Goal: Connect with others: Connect with others

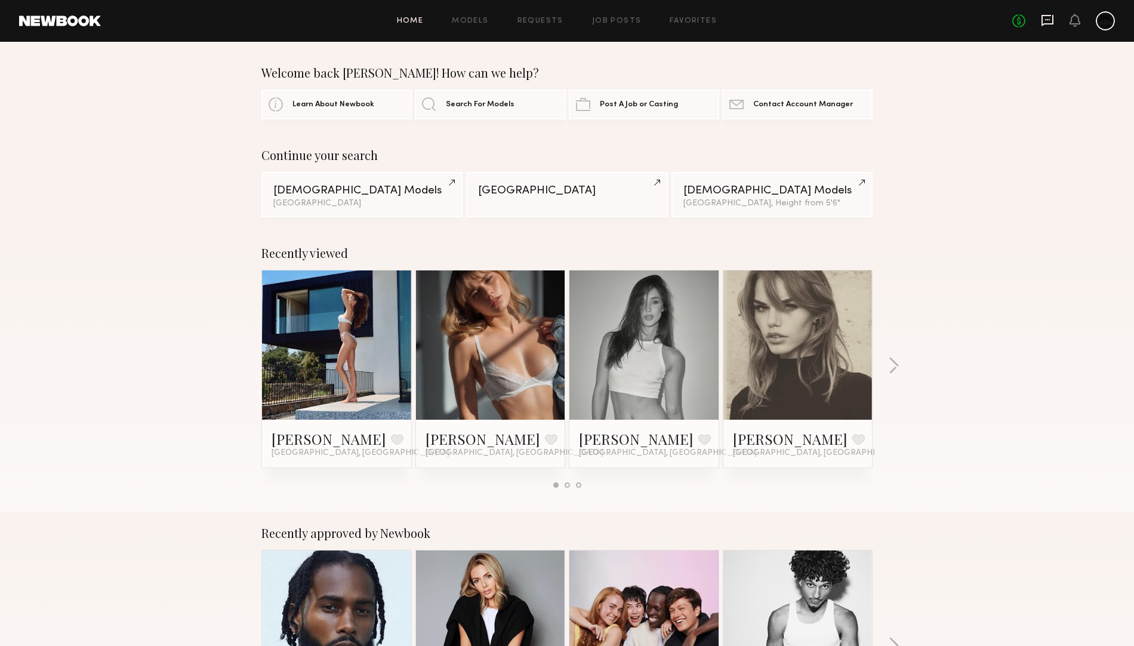
click at [1043, 21] on icon at bounding box center [1047, 20] width 13 height 13
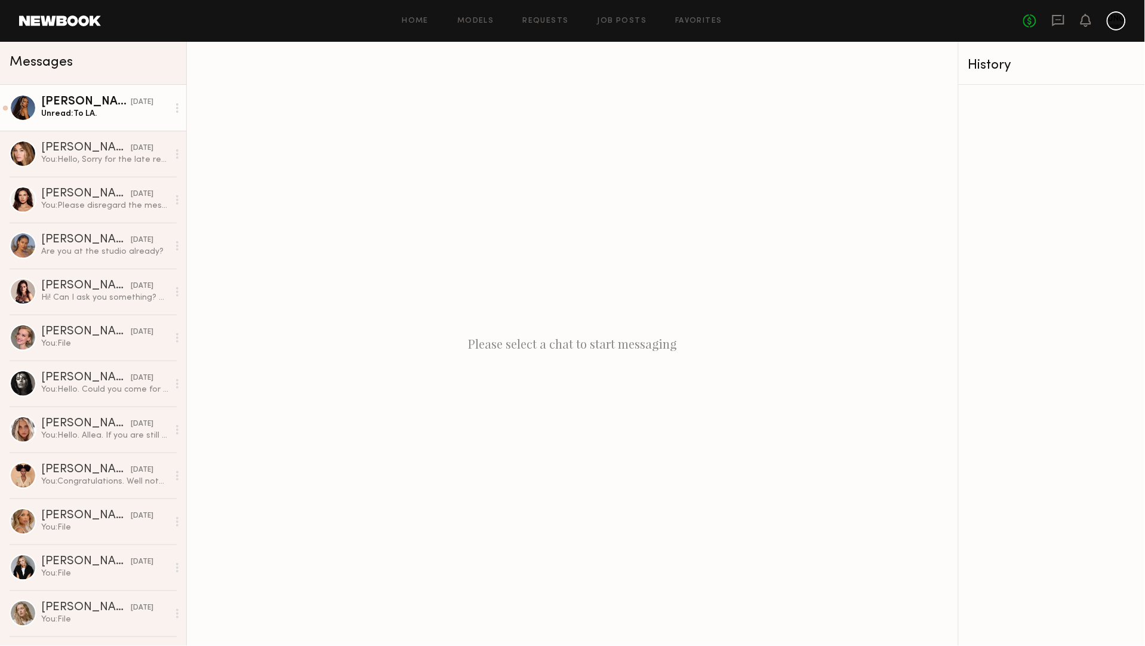
click at [54, 105] on div "Maria F." at bounding box center [86, 102] width 90 height 12
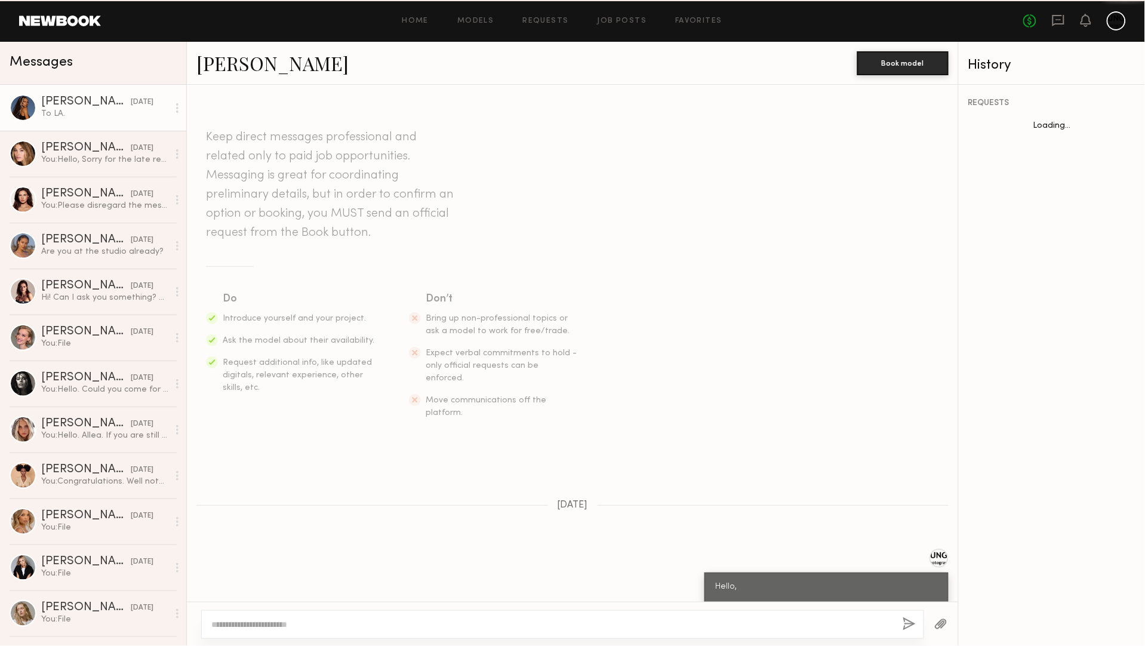
scroll to position [380, 0]
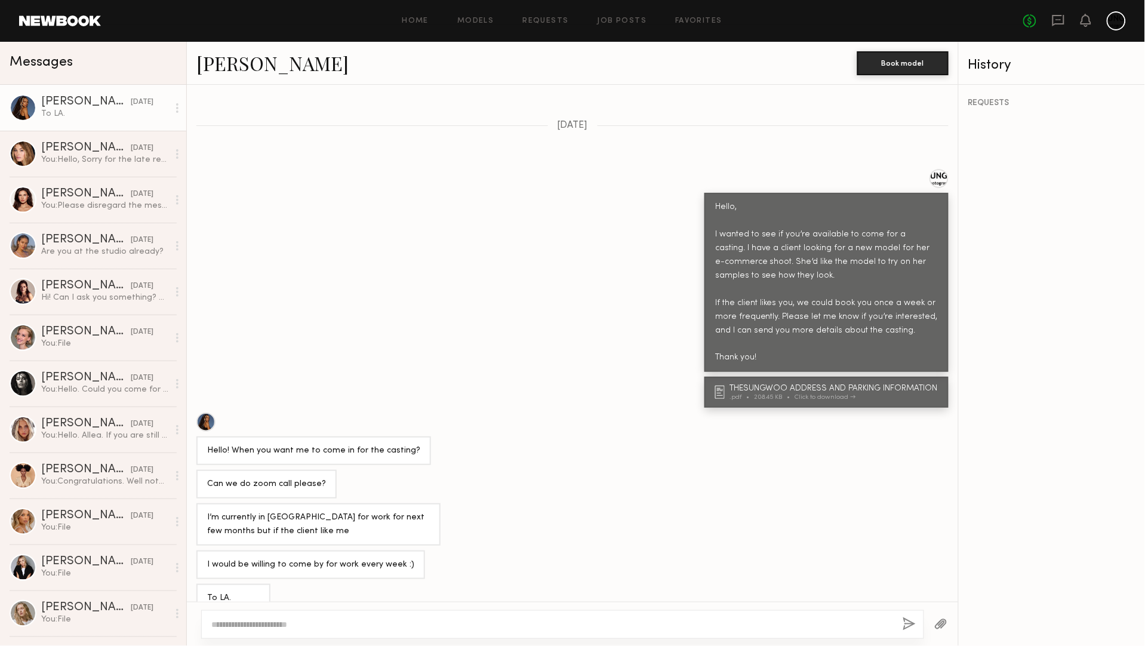
click at [209, 412] on div at bounding box center [205, 421] width 19 height 19
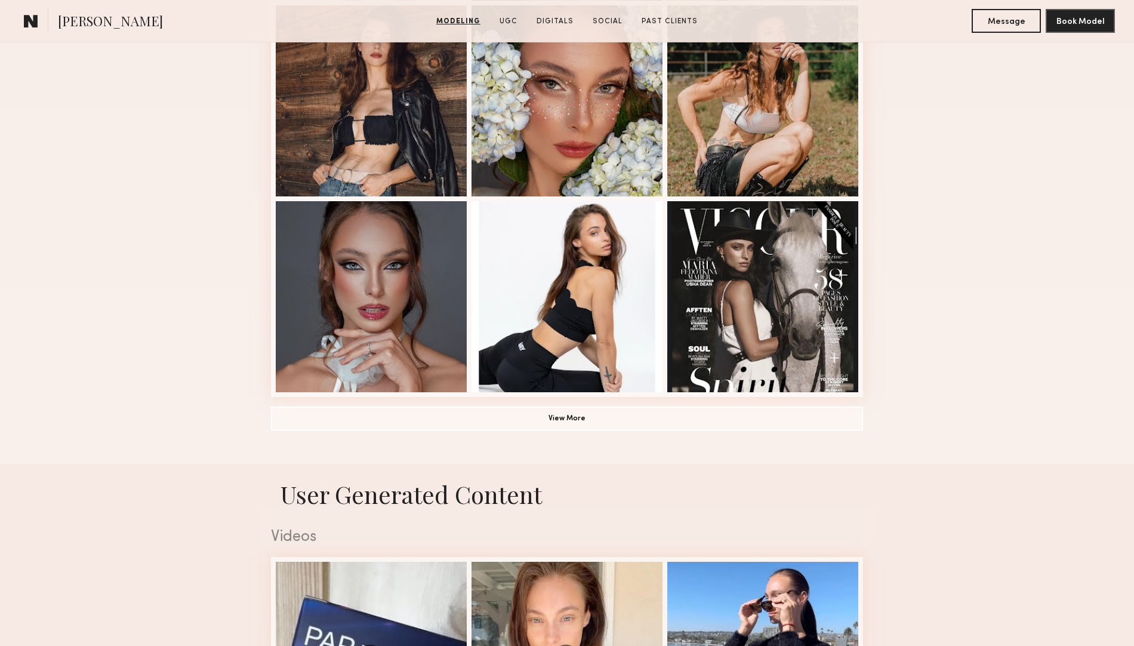
scroll to position [746, 0]
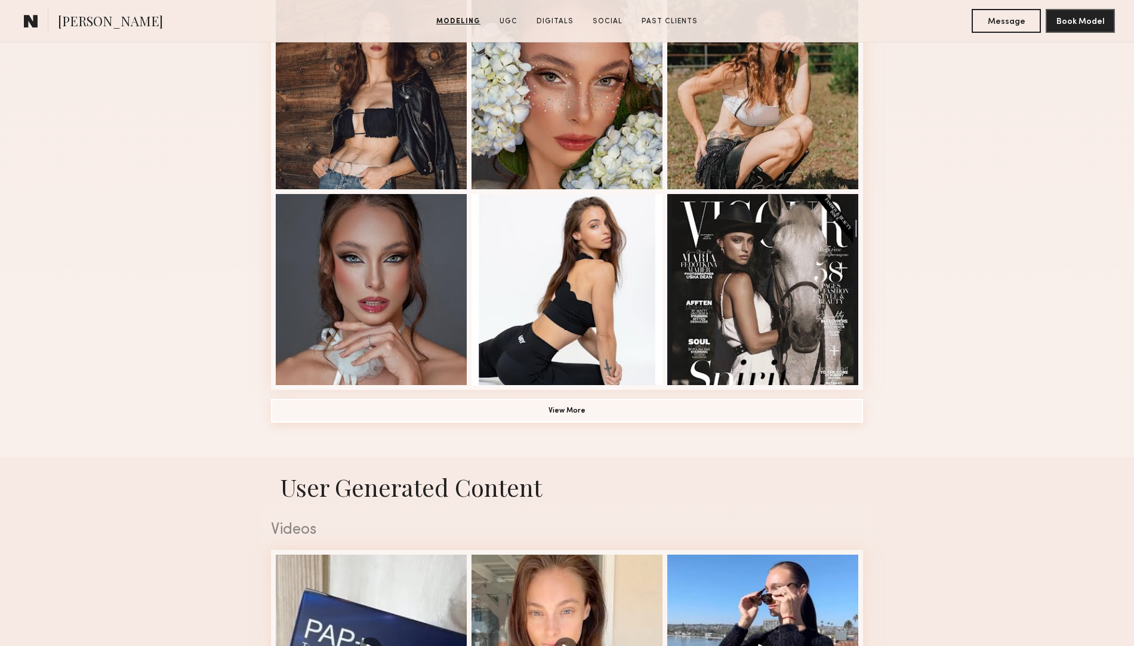
click at [565, 422] on button "View More" at bounding box center [567, 411] width 592 height 24
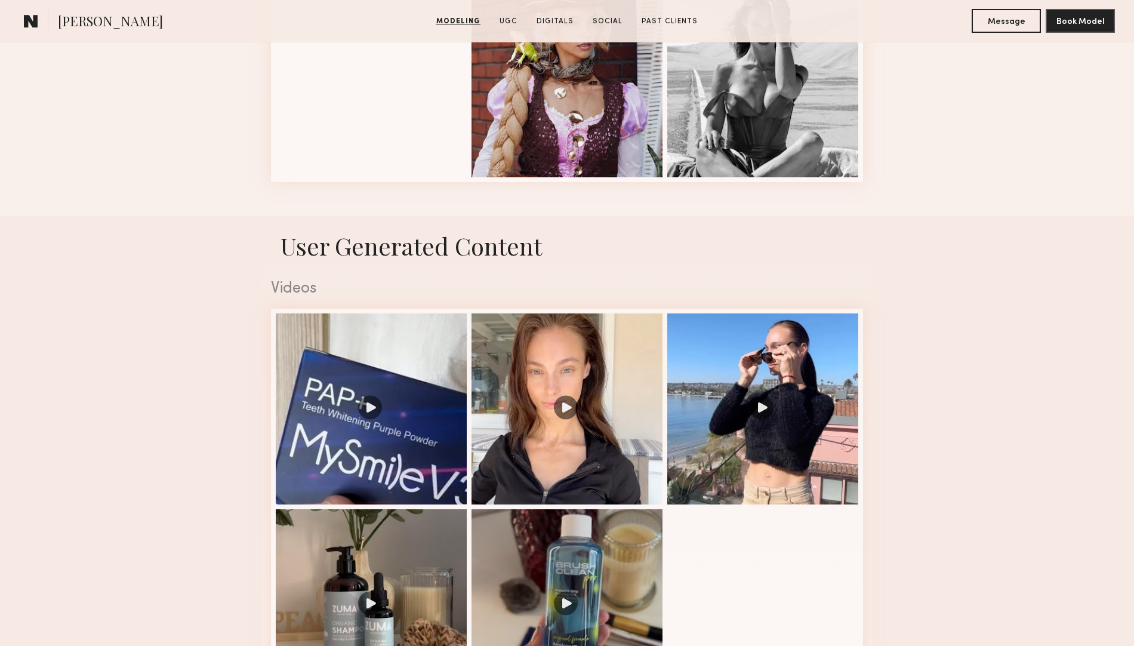
scroll to position [1641, 0]
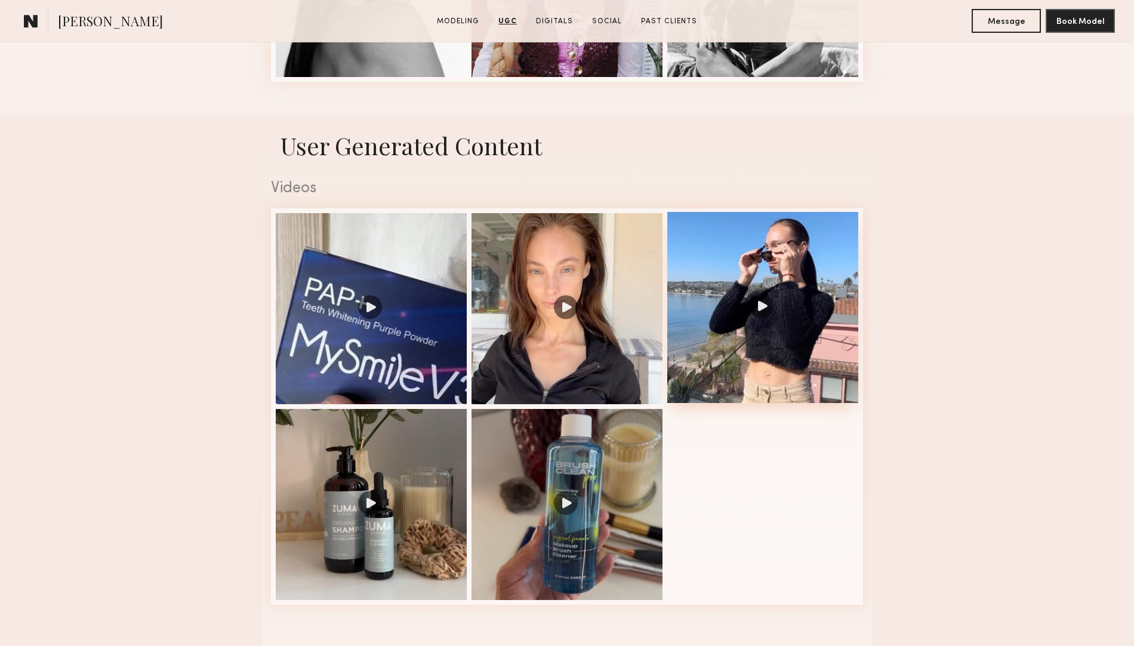
click at [798, 343] on div at bounding box center [762, 307] width 191 height 191
